Goal: Task Accomplishment & Management: Use online tool/utility

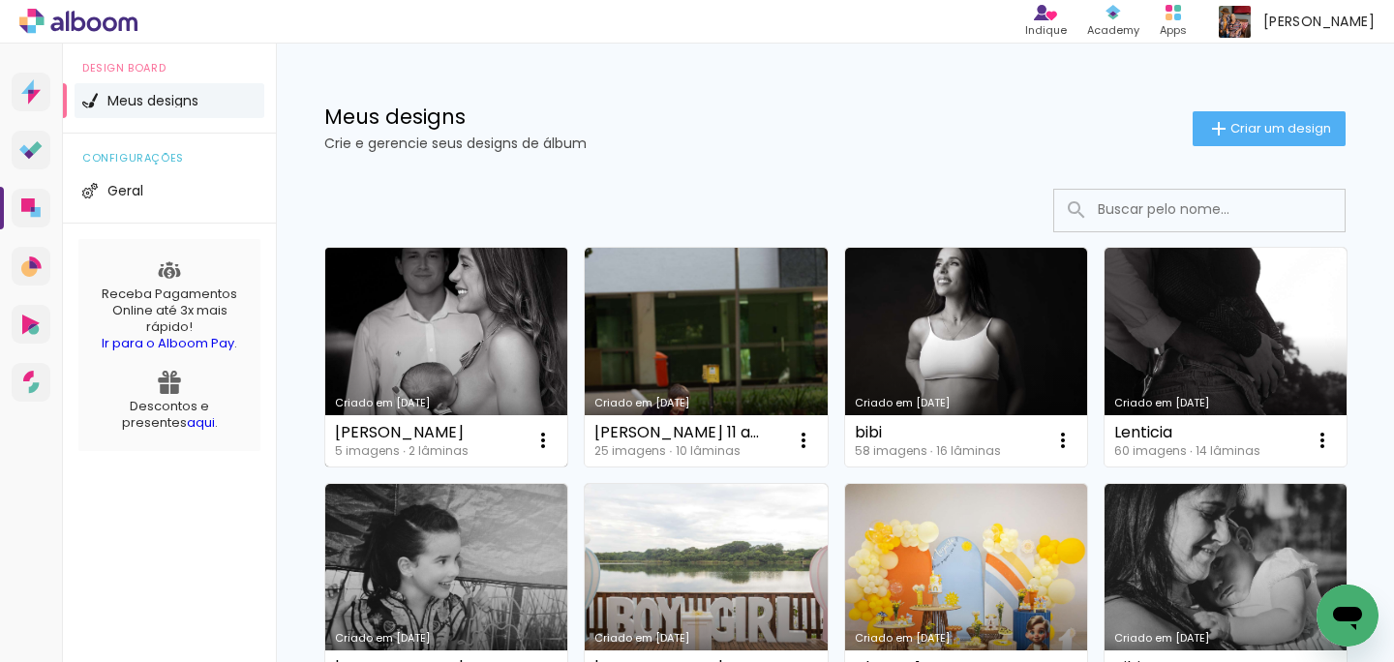
click at [455, 324] on link "Criado em [DATE]" at bounding box center [446, 357] width 242 height 219
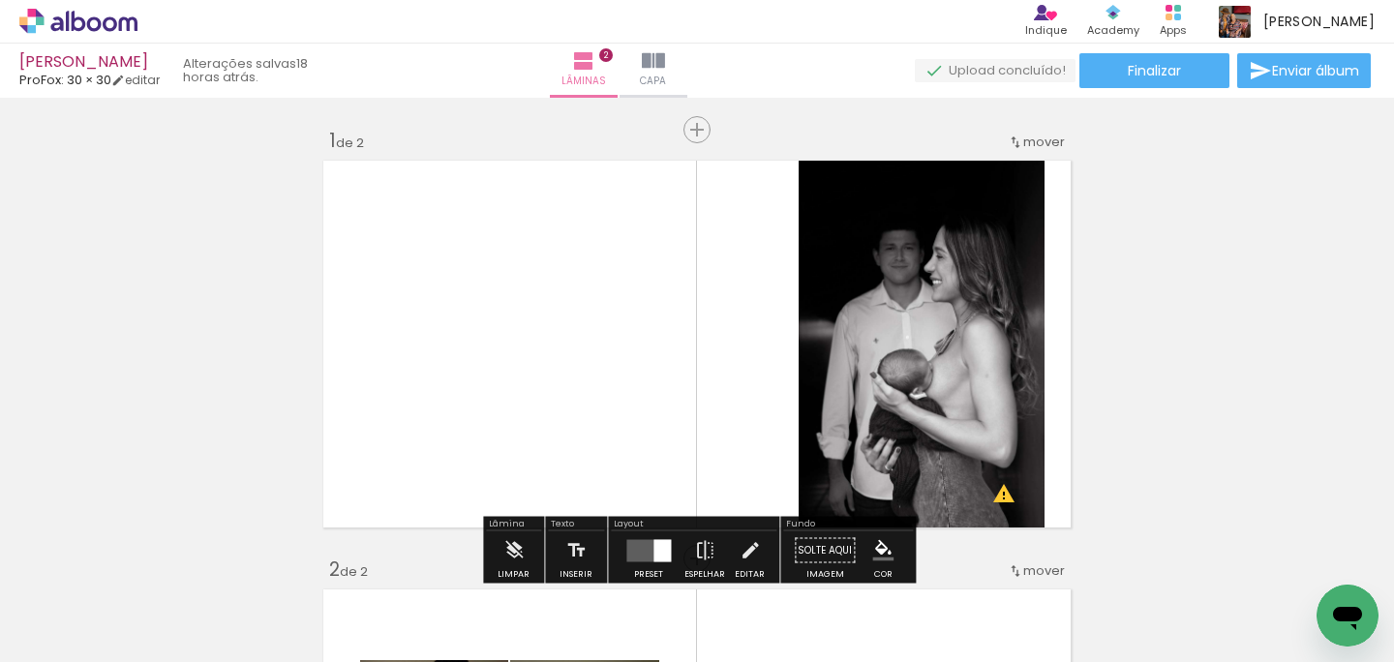
click at [162, 564] on iron-icon at bounding box center [151, 558] width 20 height 20
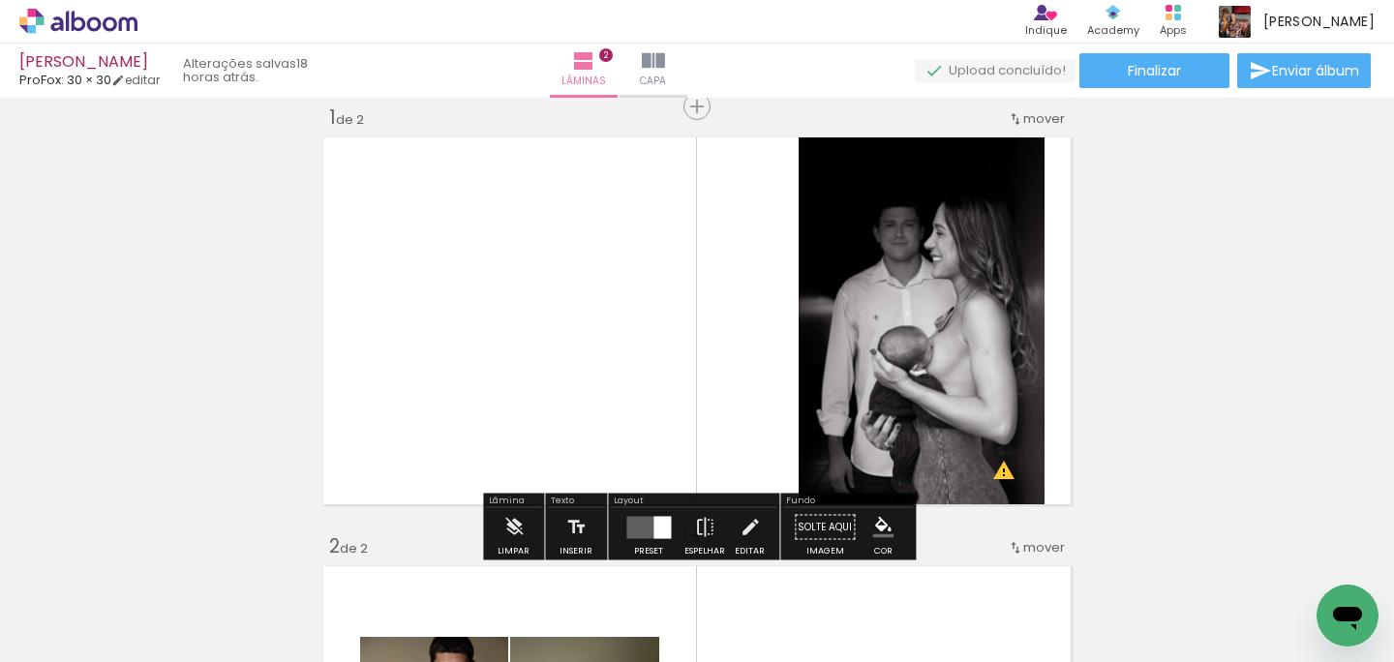
scroll to position [24, 0]
click at [162, 562] on iron-icon at bounding box center [151, 558] width 20 height 20
click at [622, 606] on div at bounding box center [627, 597] width 64 height 96
click at [594, 560] on iron-icon at bounding box center [585, 558] width 20 height 20
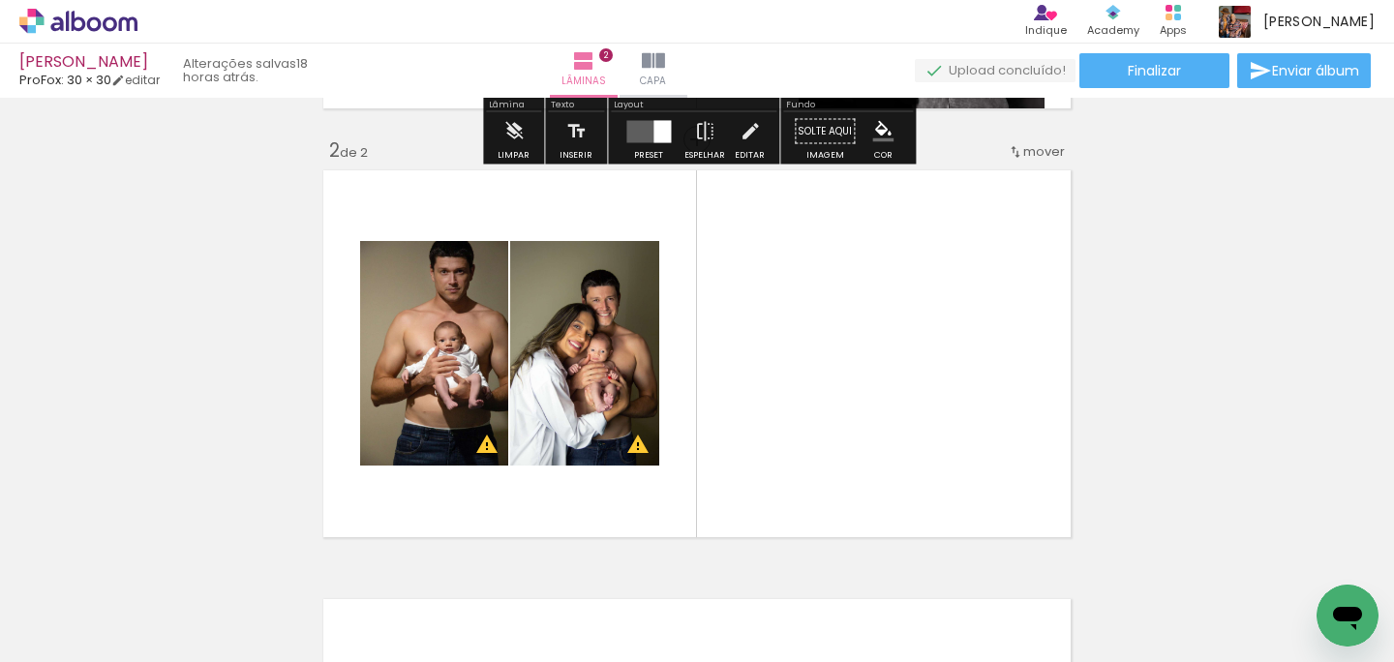
scroll to position [453, 0]
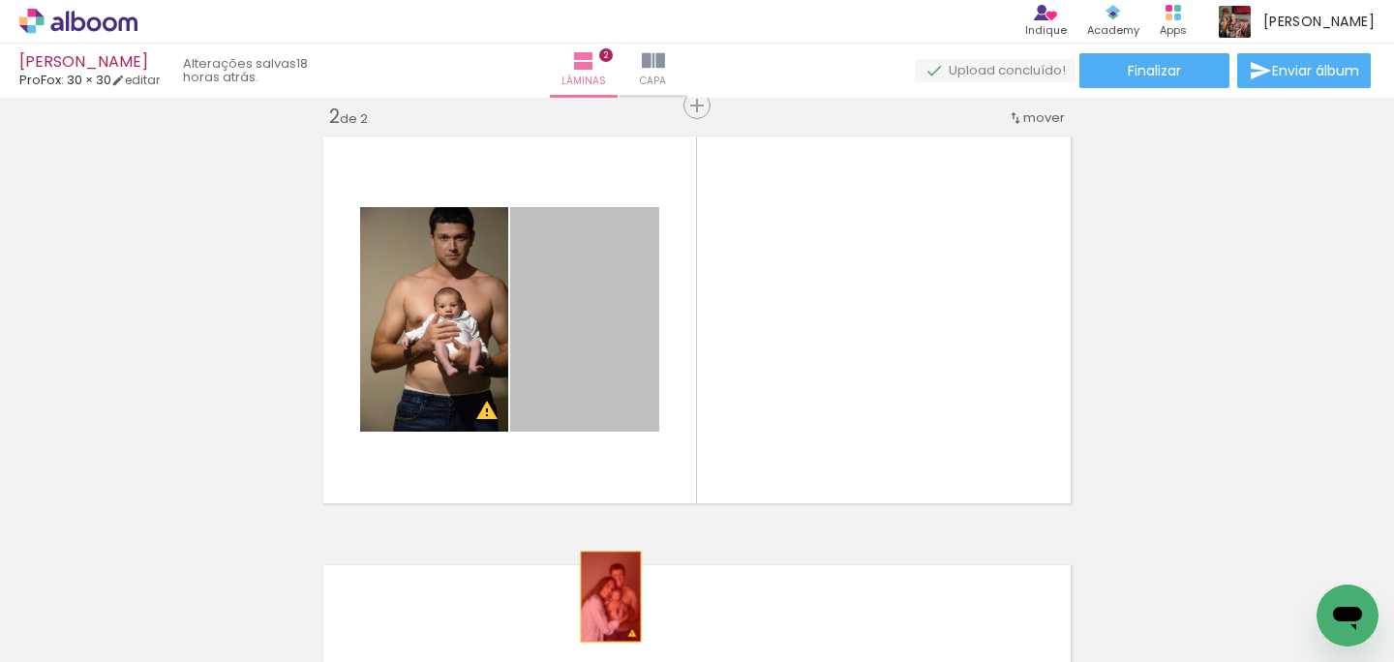
drag, startPoint x: 624, startPoint y: 320, endPoint x: 611, endPoint y: 638, distance: 317.9
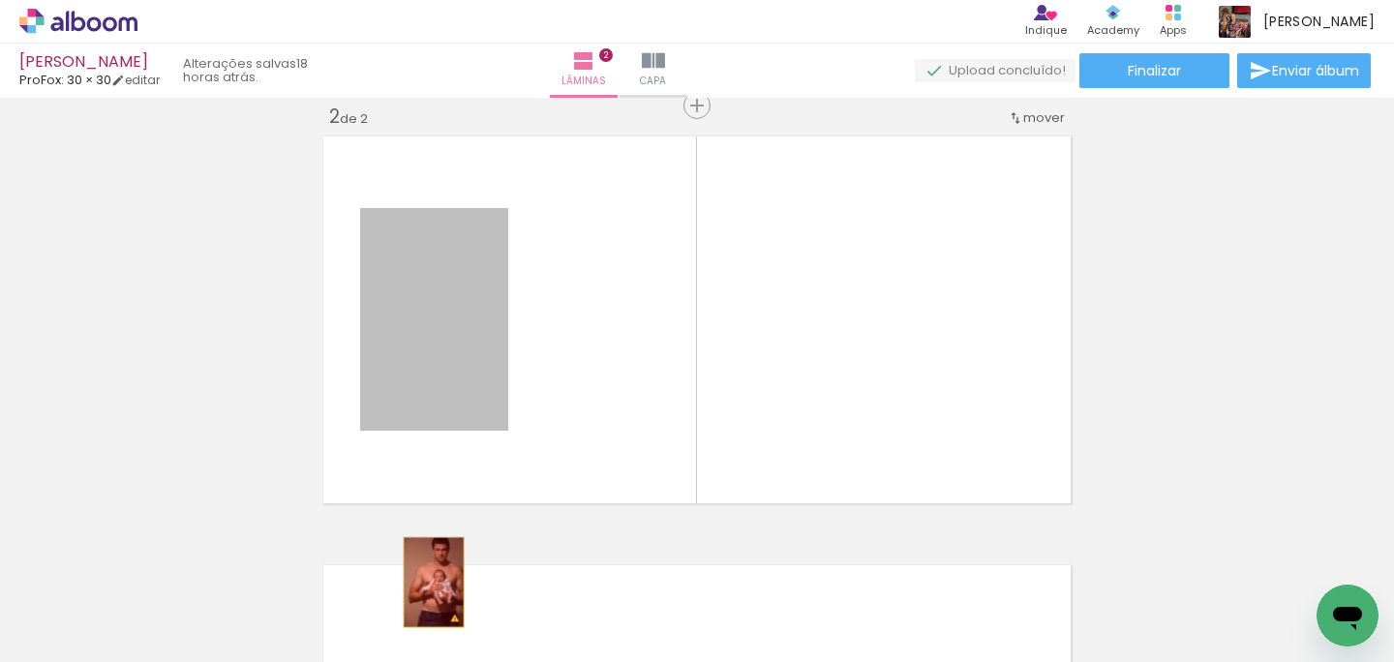
drag, startPoint x: 434, startPoint y: 369, endPoint x: 434, endPoint y: 582, distance: 213.0
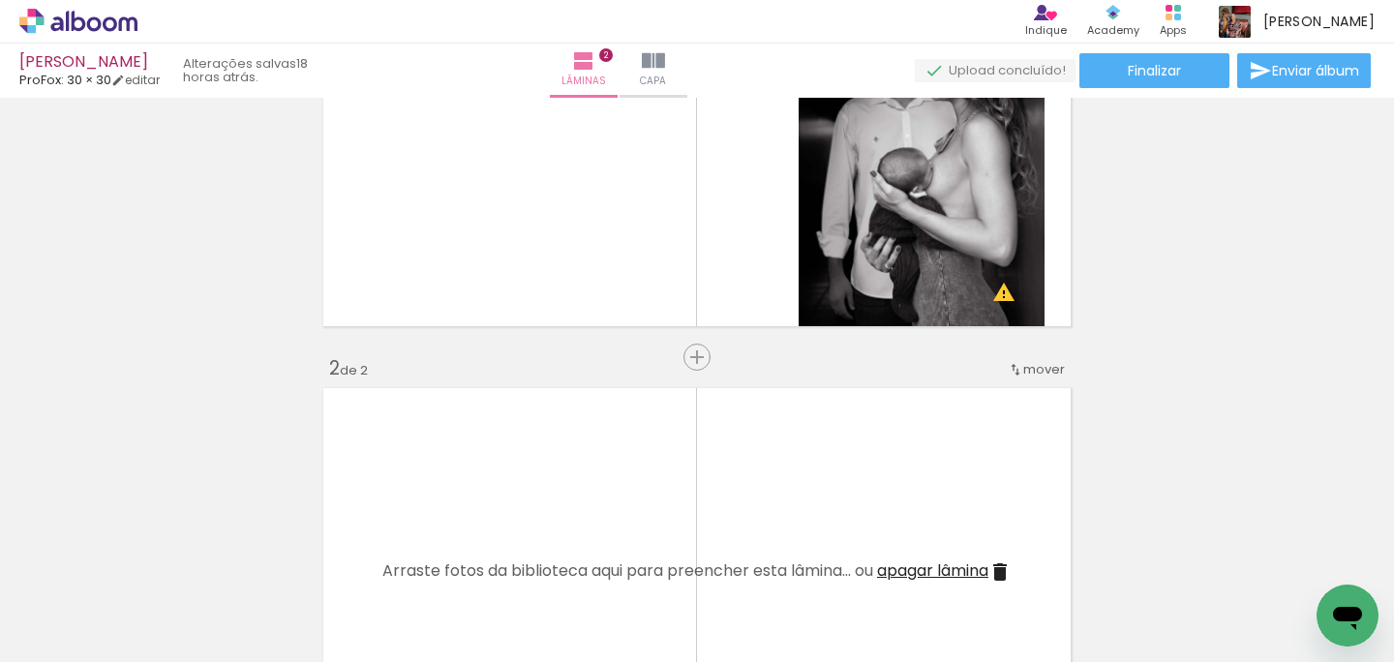
scroll to position [0, 0]
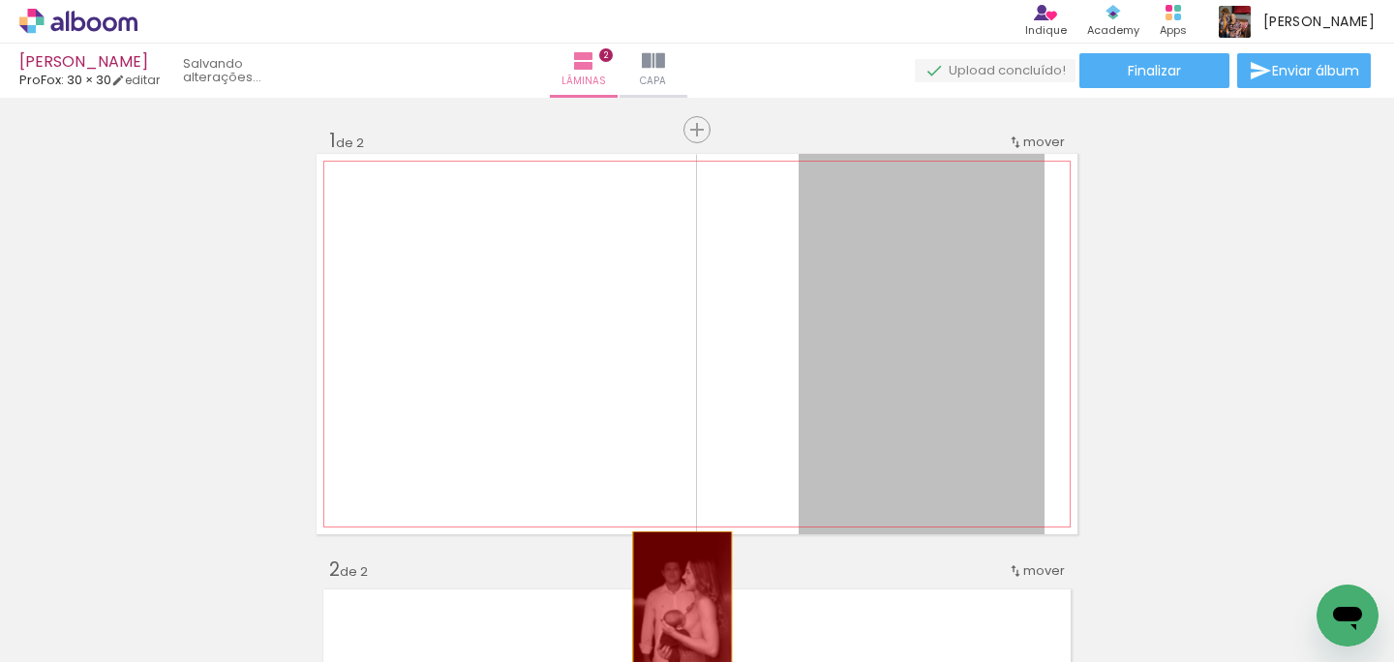
drag, startPoint x: 926, startPoint y: 243, endPoint x: 684, endPoint y: 607, distance: 437.2
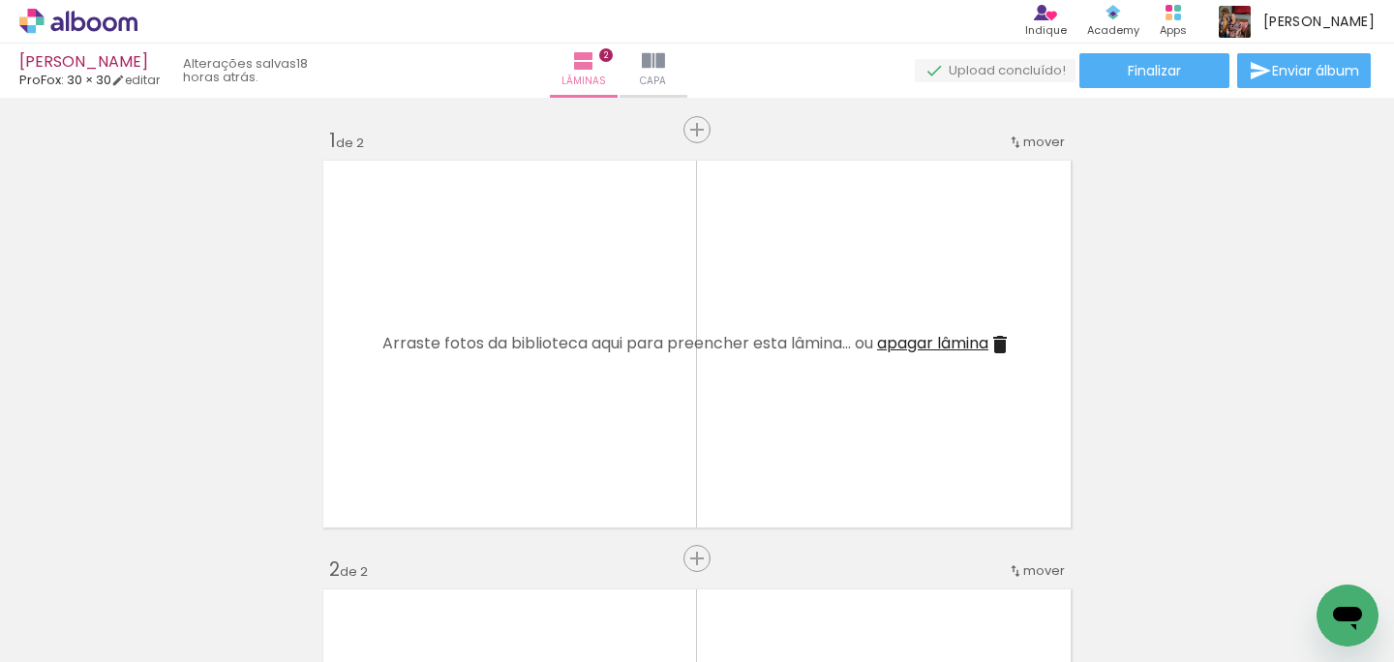
click at [158, 553] on iron-icon at bounding box center [151, 558] width 20 height 20
click at [158, 554] on iron-icon at bounding box center [151, 558] width 20 height 20
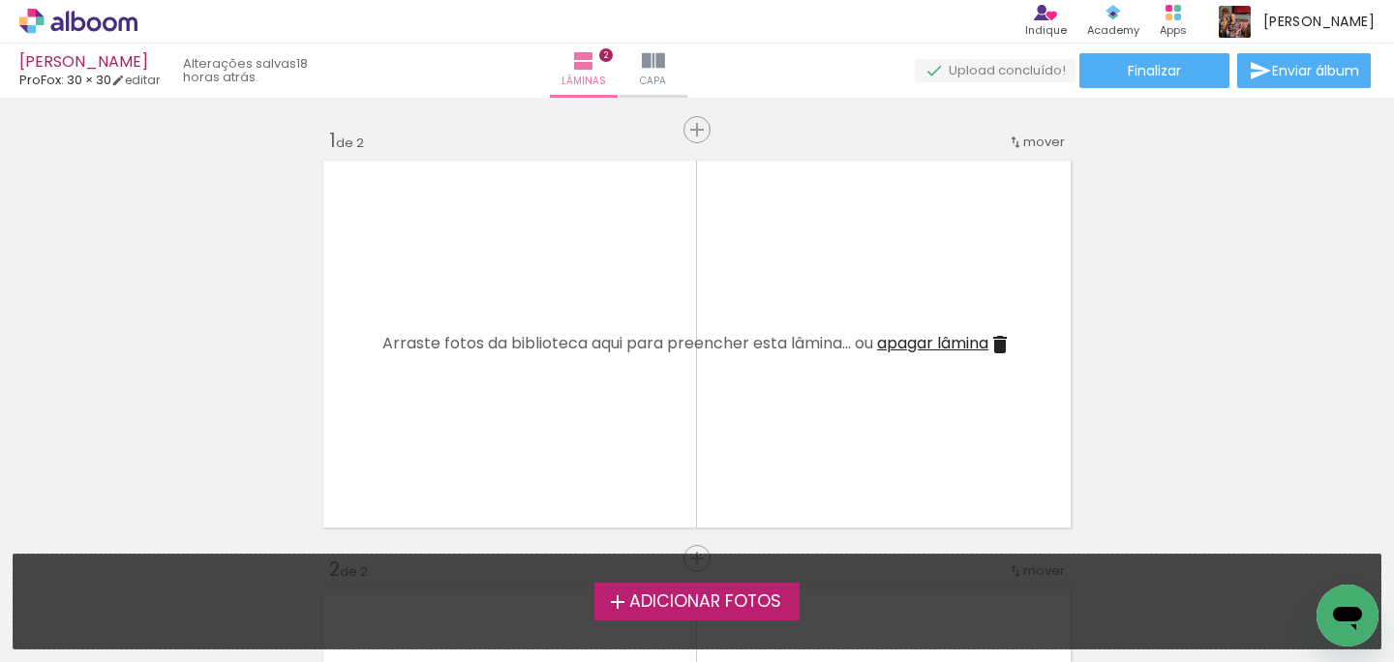
click at [736, 604] on span "Adicionar Fotos" at bounding box center [705, 601] width 152 height 17
click at [0, 0] on input "file" at bounding box center [0, 0] width 0 height 0
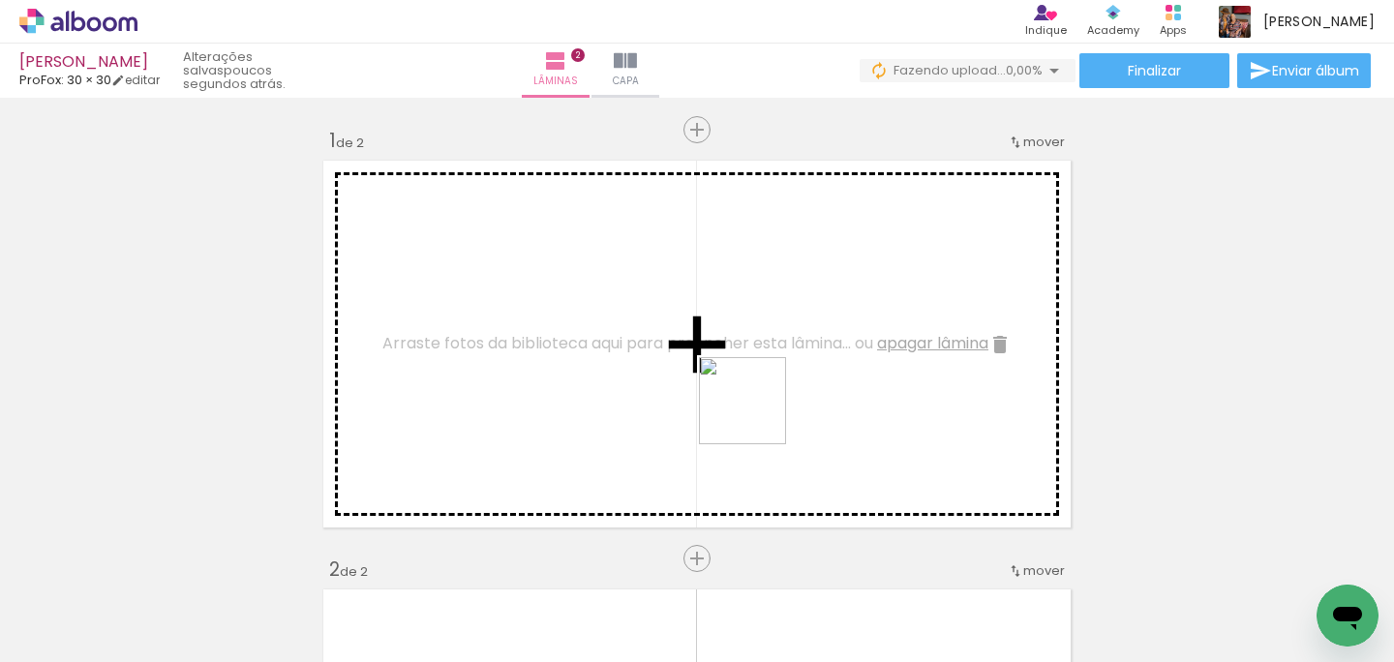
drag, startPoint x: 661, startPoint y: 543, endPoint x: 898, endPoint y: 268, distance: 363.1
click at [898, 268] on quentale-workspace at bounding box center [697, 331] width 1394 height 662
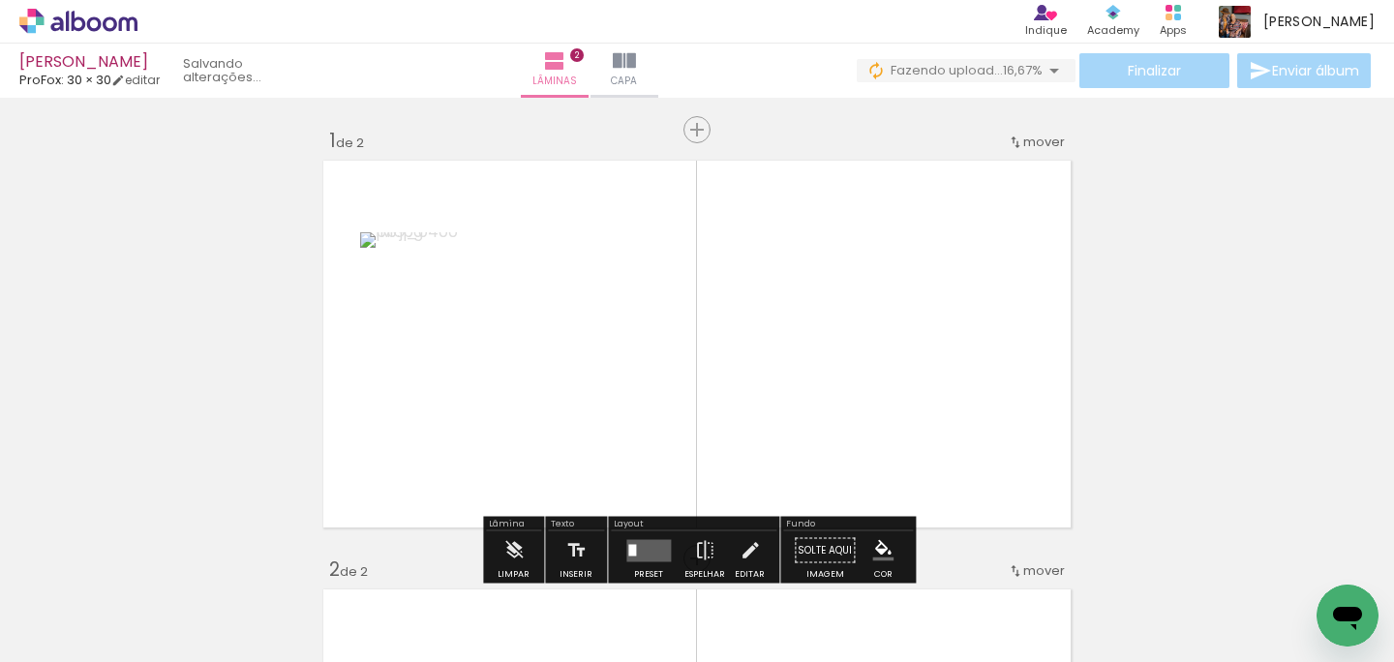
drag, startPoint x: 418, startPoint y: 580, endPoint x: 532, endPoint y: 376, distance: 233.6
click at [532, 376] on quentale-workspace at bounding box center [697, 331] width 1394 height 662
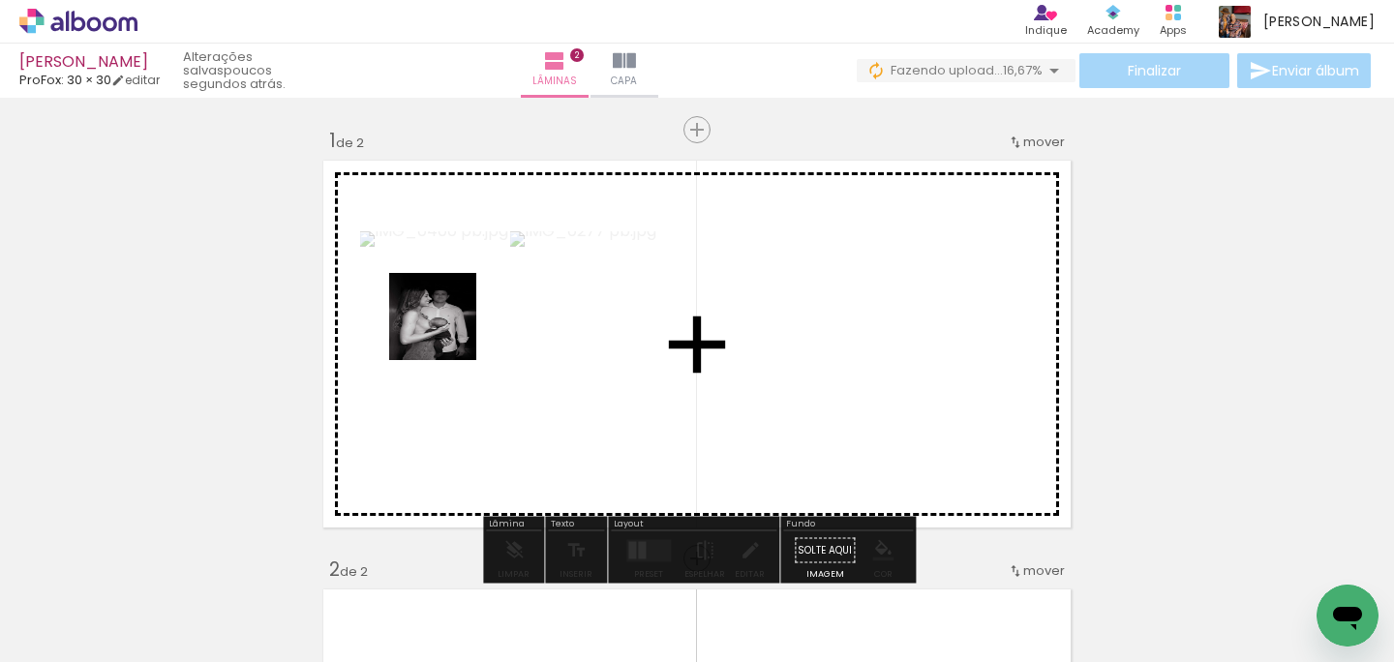
drag, startPoint x: 198, startPoint y: 576, endPoint x: 485, endPoint y: 316, distance: 388.0
click at [485, 316] on quentale-workspace at bounding box center [697, 331] width 1394 height 662
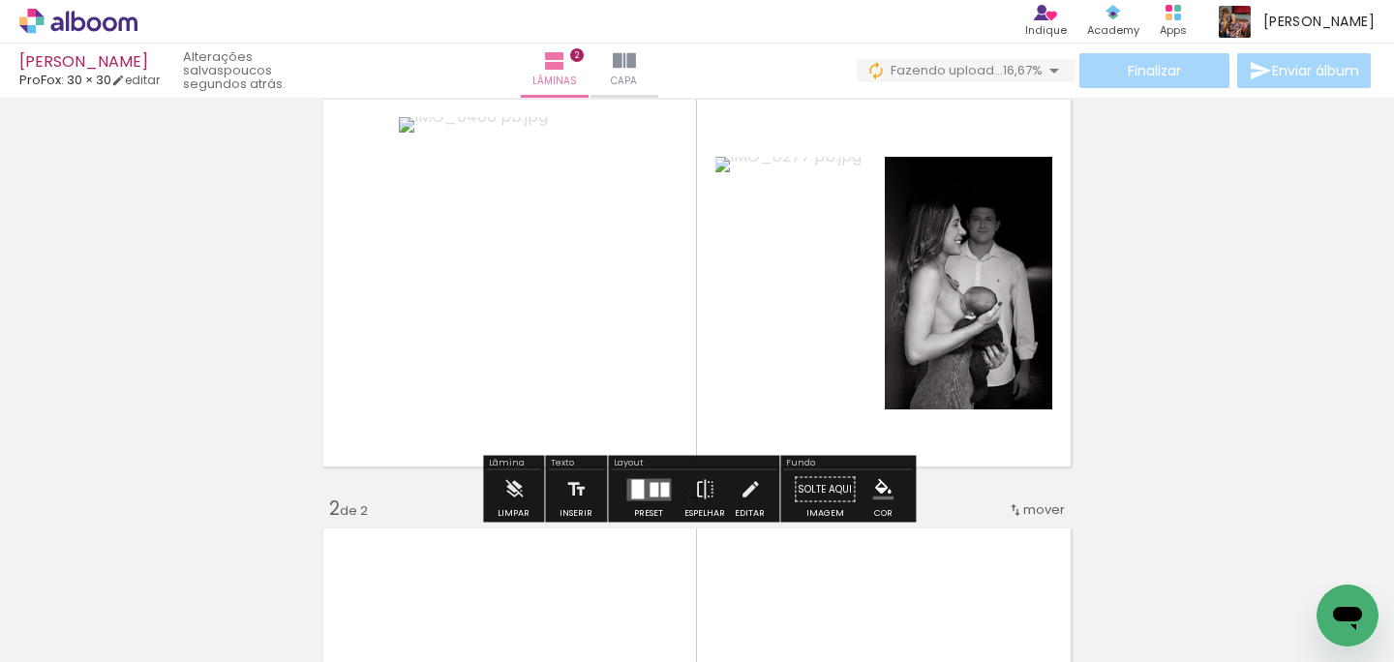
scroll to position [82, 0]
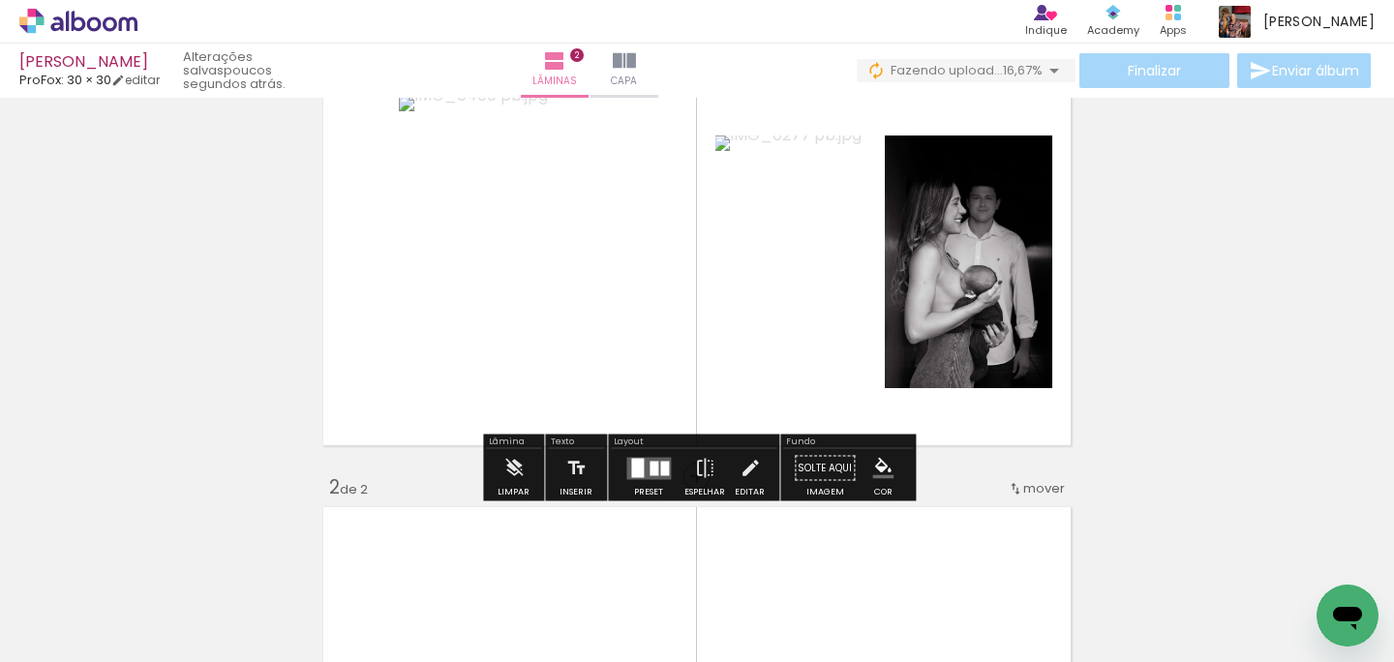
click at [660, 461] on div at bounding box center [664, 468] width 9 height 15
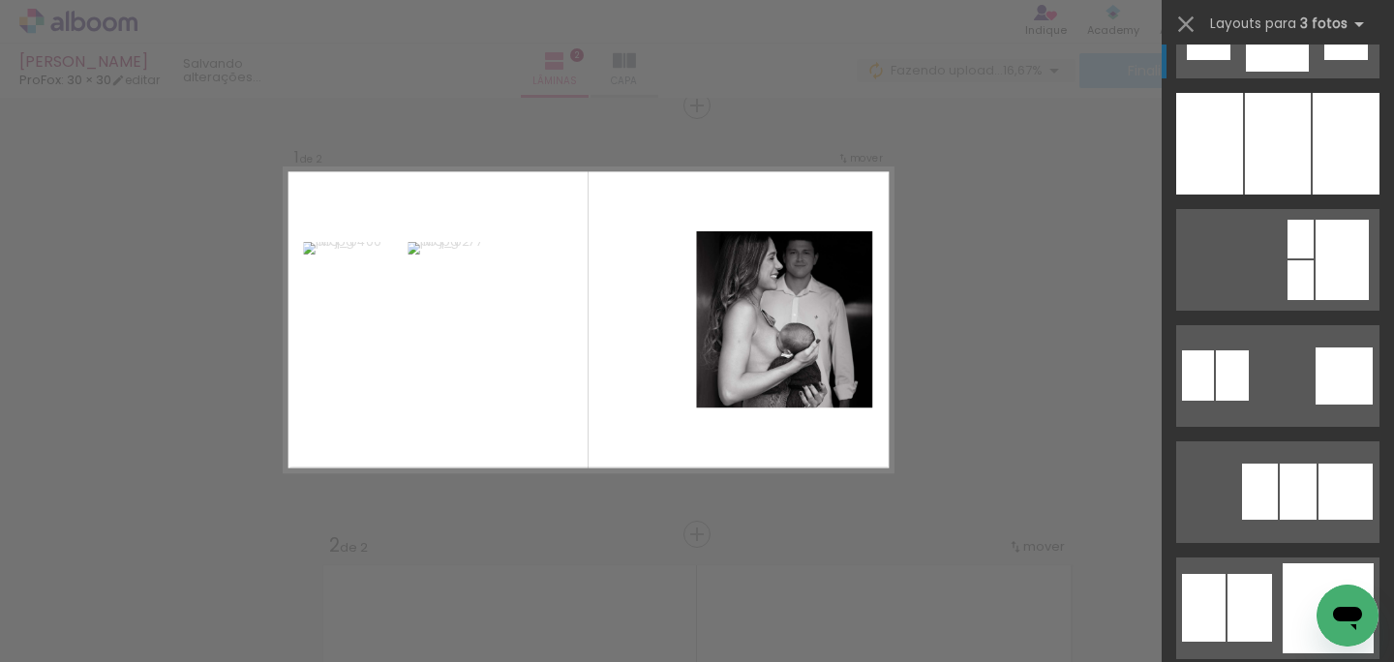
scroll to position [1744, 0]
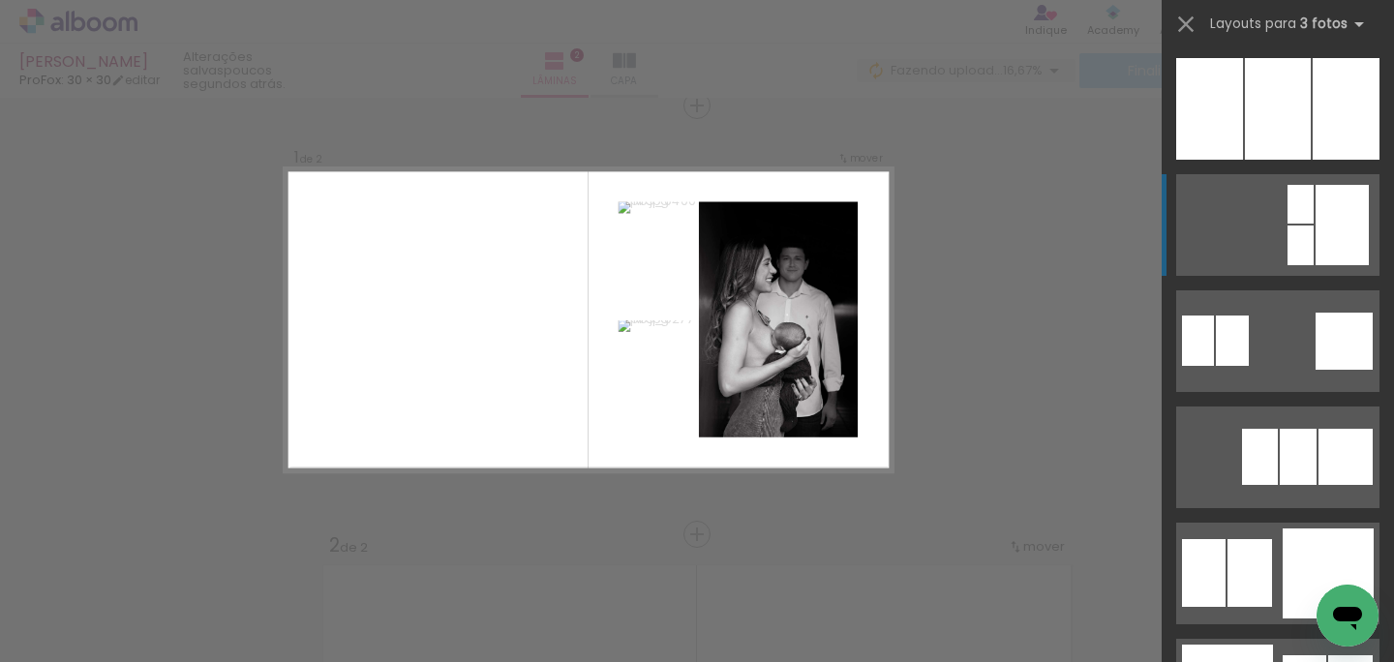
click at [1328, 237] on div at bounding box center [1342, 225] width 53 height 80
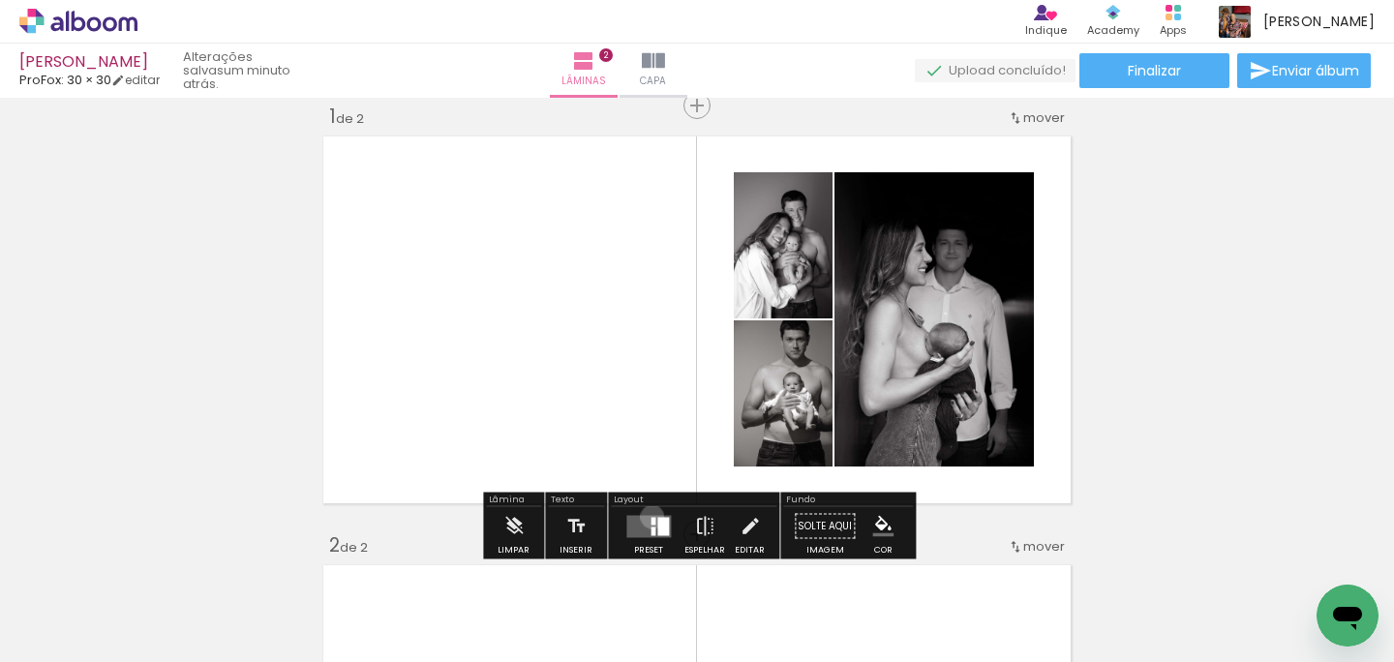
click at [651, 517] on div at bounding box center [653, 521] width 5 height 8
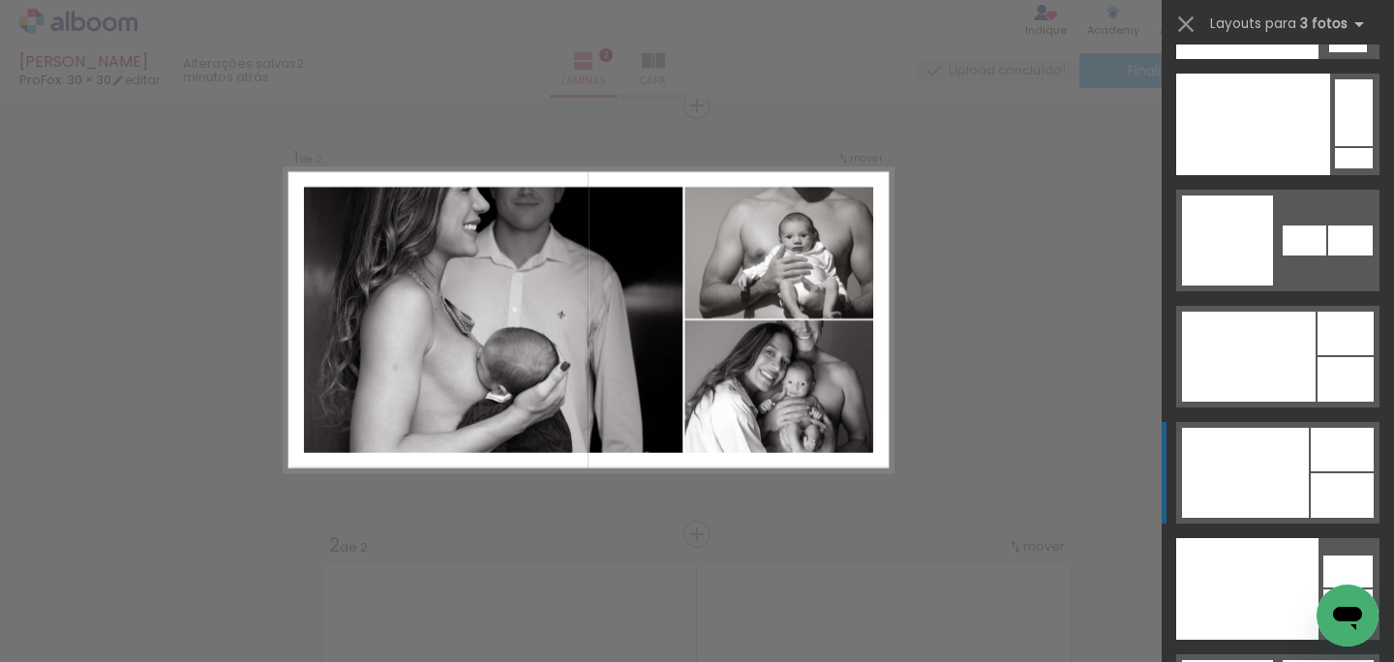
scroll to position [24710, 0]
